Goal: Transaction & Acquisition: Purchase product/service

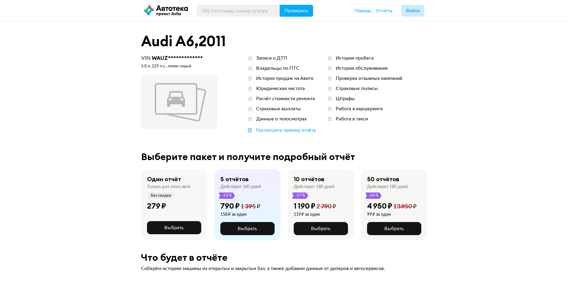
click at [168, 11] on icon at bounding box center [166, 10] width 44 height 11
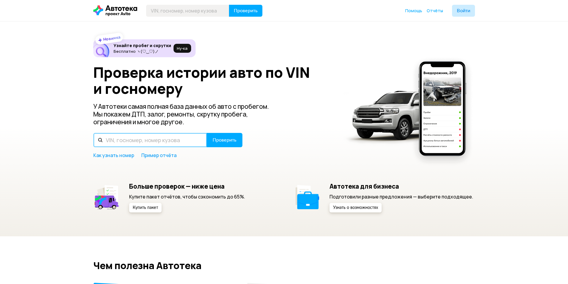
click at [142, 135] on input "text" at bounding box center [150, 140] width 114 height 14
paste input "[VEHICLE_IDENTIFICATION_NUMBER]"
type input "[VEHICLE_IDENTIFICATION_NUMBER]"
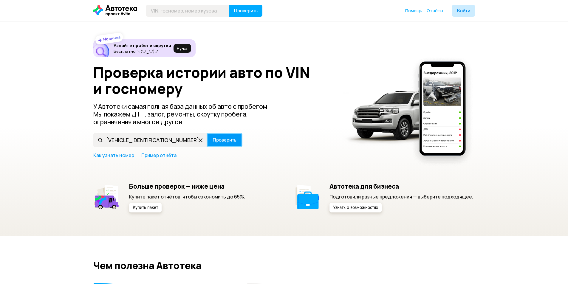
click at [228, 145] on button "Проверить" at bounding box center [225, 140] width 36 height 14
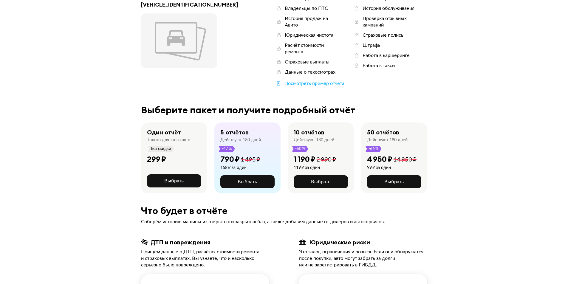
scroll to position [60, 0]
click at [176, 179] on span "Выбрать" at bounding box center [173, 181] width 19 height 5
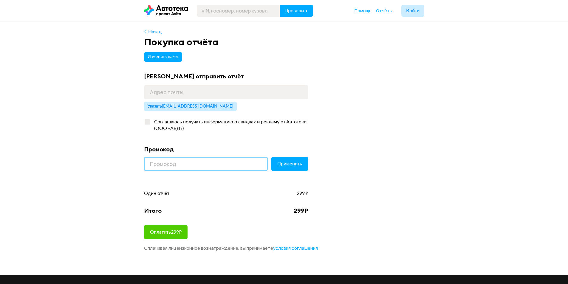
click at [183, 164] on input at bounding box center [206, 164] width 124 height 14
type input "AUTOTEKA30"
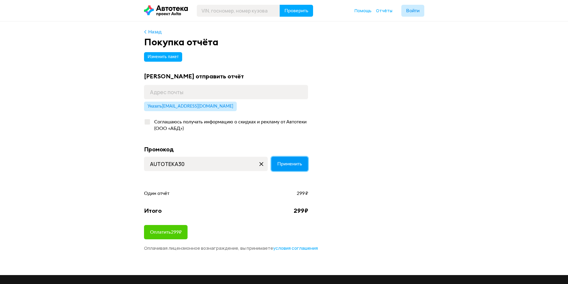
click at [289, 166] on span "Применить" at bounding box center [289, 164] width 25 height 5
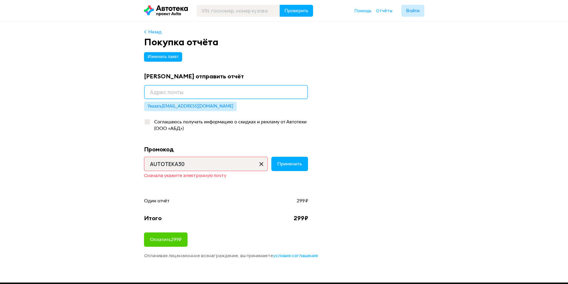
click at [190, 89] on input "email" at bounding box center [226, 92] width 164 height 14
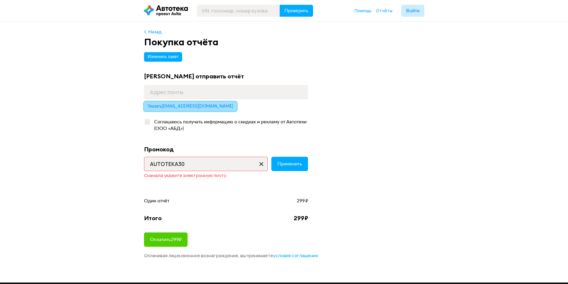
click at [183, 108] on span "Указать vedenin1108@gmail.com" at bounding box center [191, 106] width 86 height 4
type input "vedenin1108@gmail.com"
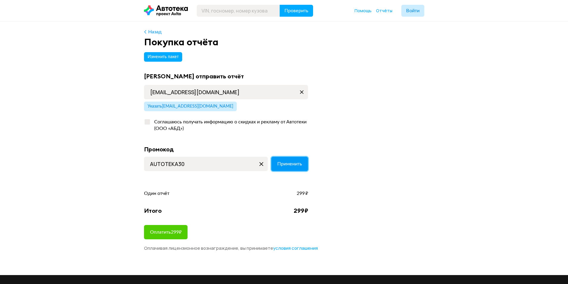
click at [291, 164] on span "Применить" at bounding box center [289, 164] width 25 height 5
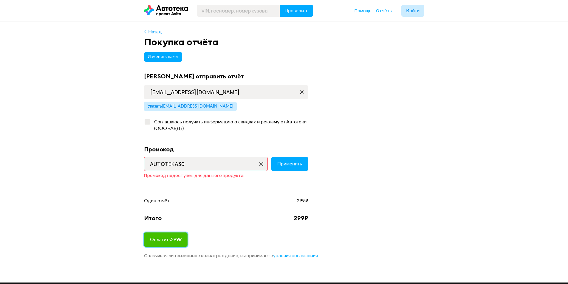
click at [172, 243] on button "Оплатить 299 ₽" at bounding box center [166, 240] width 44 height 14
